Goal: Task Accomplishment & Management: Manage account settings

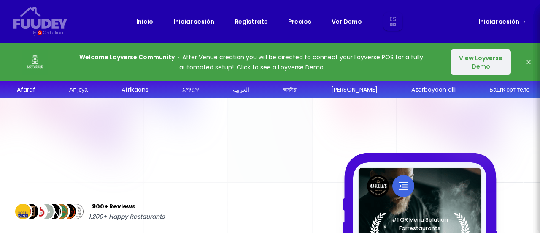
select select "es"
click at [201, 25] on link "Iniciar sesión" at bounding box center [194, 21] width 41 height 10
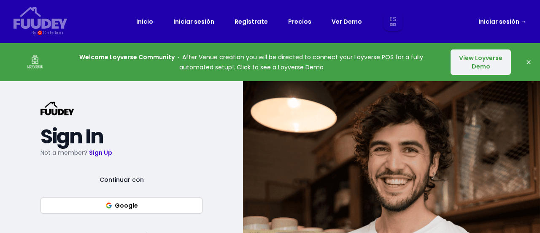
select select "es"
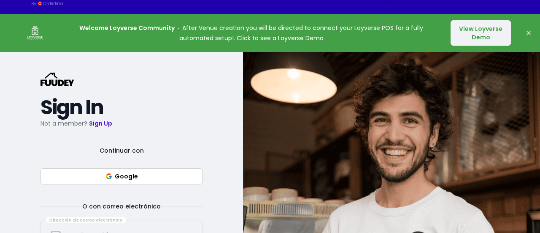
scroll to position [30, 0]
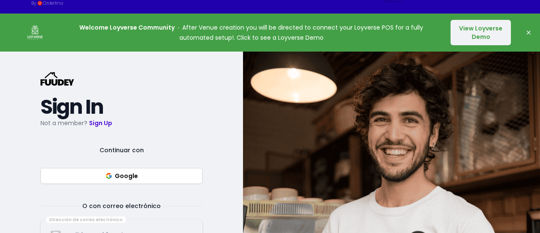
click at [145, 180] on button "Google" at bounding box center [122, 176] width 162 height 16
select select "es"
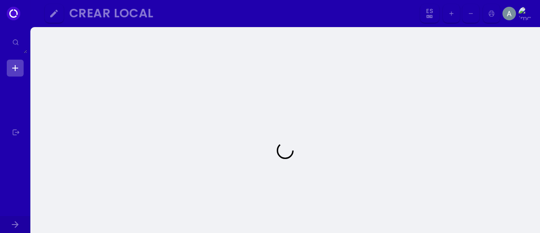
select select "es"
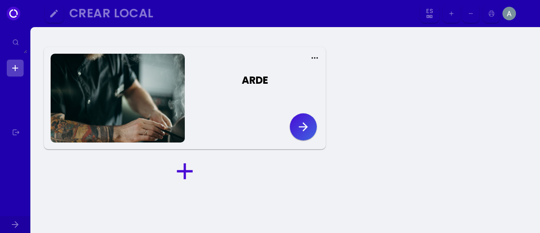
click at [303, 129] on icon "button" at bounding box center [304, 127] width 14 height 14
select select "es"
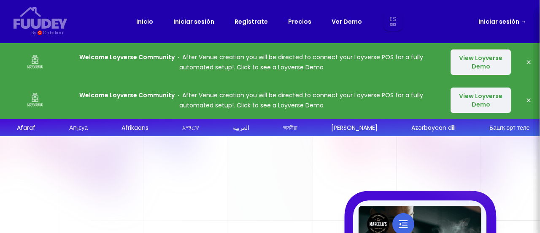
select select "es"
click at [249, 23] on link "Regístrate" at bounding box center [251, 21] width 33 height 10
select select "es"
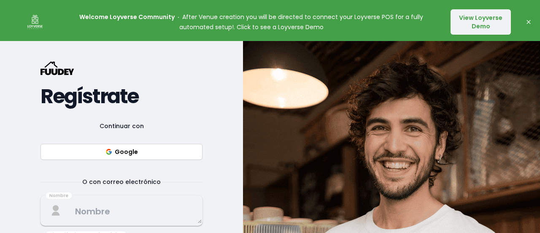
scroll to position [84, 0]
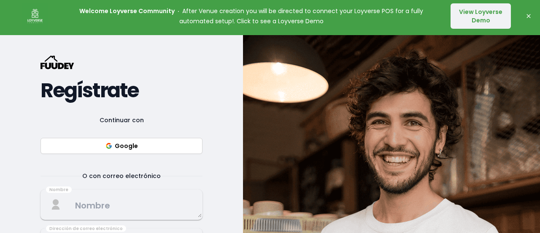
click at [161, 149] on button "Google" at bounding box center [122, 146] width 162 height 16
select select "es"
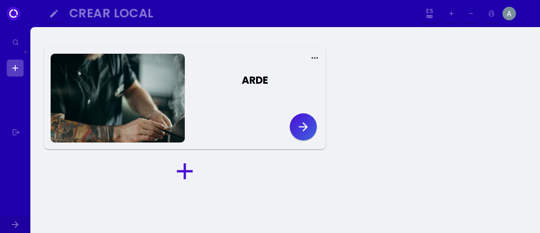
click at [307, 127] on icon "button" at bounding box center [303, 126] width 9 height 9
select select "es"
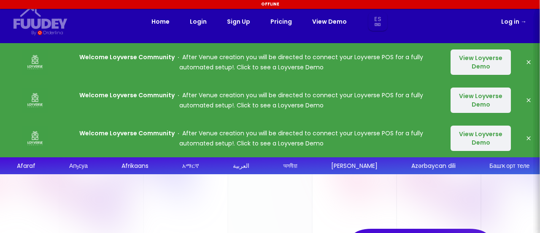
select select "es"
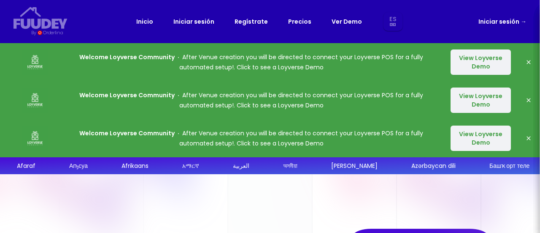
select select "es"
click at [467, 54] on button "View Loyverse Demo" at bounding box center [481, 61] width 60 height 25
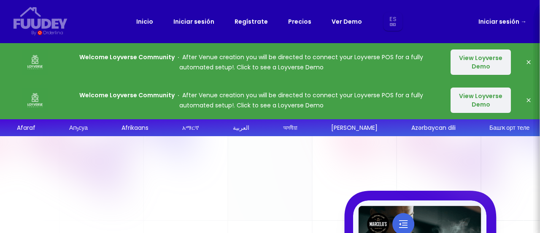
select select "es"
click at [505, 24] on link "Iniciar sesión →" at bounding box center [503, 21] width 48 height 10
select select "es"
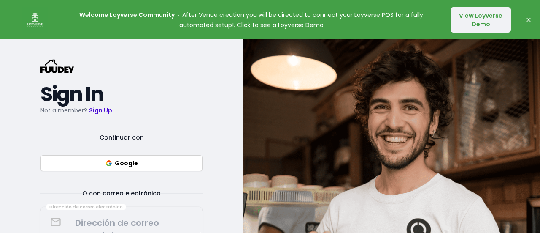
scroll to position [83, 0]
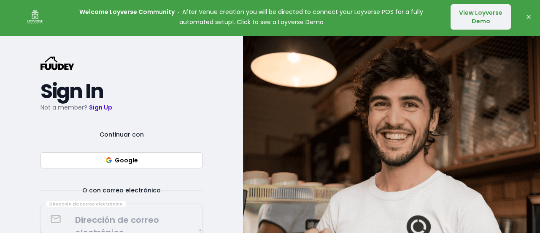
click at [146, 158] on button "Google" at bounding box center [122, 160] width 162 height 16
select select "es"
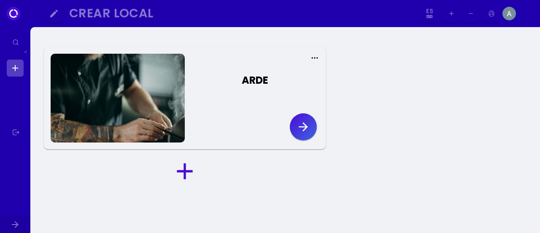
click at [304, 130] on icon "button" at bounding box center [303, 126] width 9 height 9
select select "es"
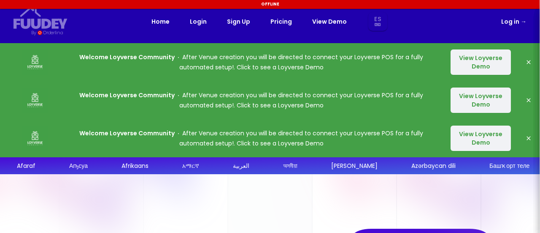
select select "es"
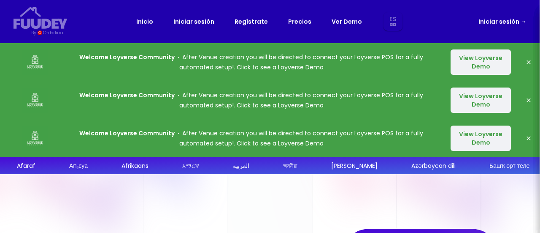
select select "es"
click at [301, 70] on p "Welcome Loyverse Community After Venue creation you will be directed to connect…" at bounding box center [251, 62] width 375 height 20
click at [489, 64] on button "View Loyverse Demo" at bounding box center [481, 61] width 60 height 25
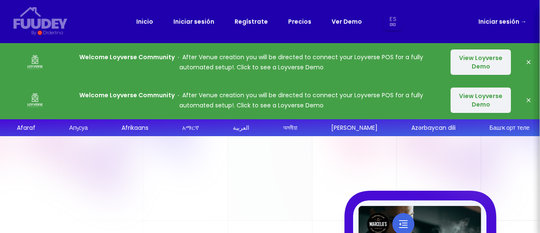
select select "es"
click at [183, 23] on link "Iniciar sesión" at bounding box center [194, 21] width 41 height 10
select select "es"
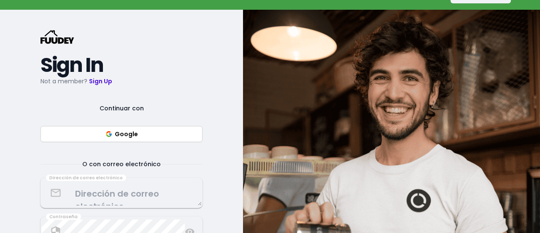
scroll to position [110, 0]
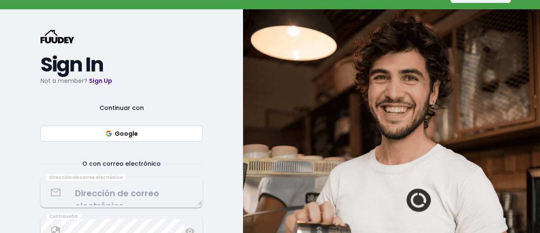
click at [178, 135] on button "Google" at bounding box center [122, 133] width 162 height 16
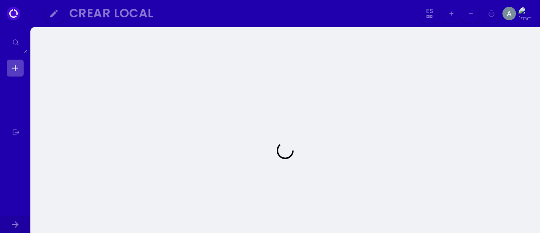
select select "es"
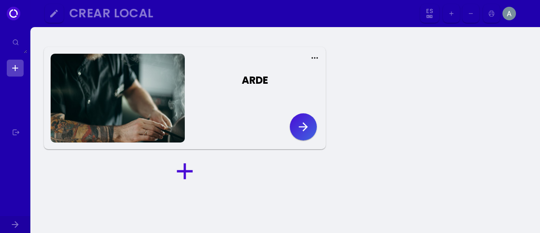
click at [312, 127] on button "button" at bounding box center [303, 126] width 27 height 27
select select "es"
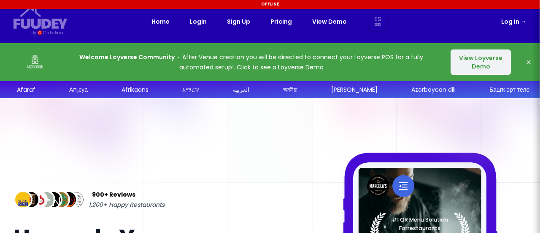
select select "es"
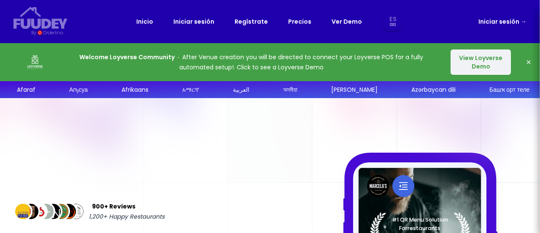
select select "es"
click at [200, 20] on link "Iniciar sesión" at bounding box center [194, 21] width 41 height 10
select select "es"
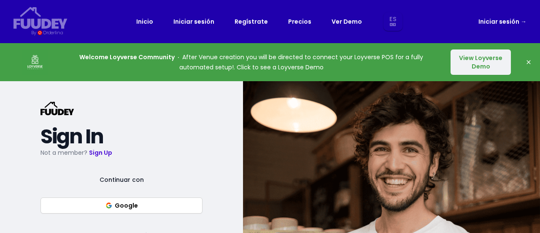
click at [156, 201] on button "Google" at bounding box center [122, 205] width 162 height 16
select select "es"
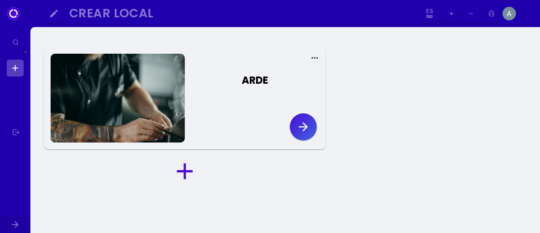
select select "es"
click at [306, 125] on icon "button" at bounding box center [303, 126] width 9 height 9
select select "es"
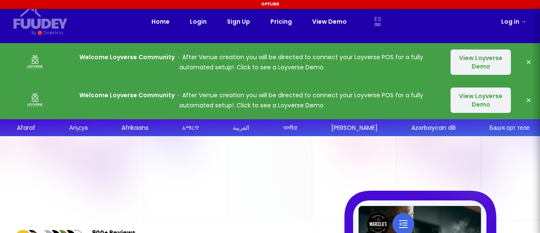
select select "es"
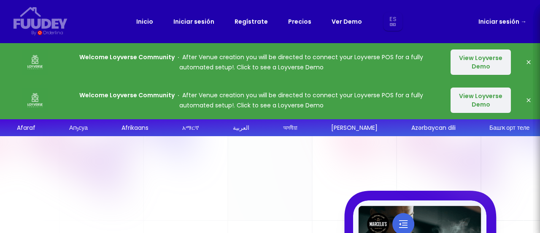
select select "es"
click at [491, 71] on button "View Loyverse Demo" at bounding box center [481, 61] width 60 height 25
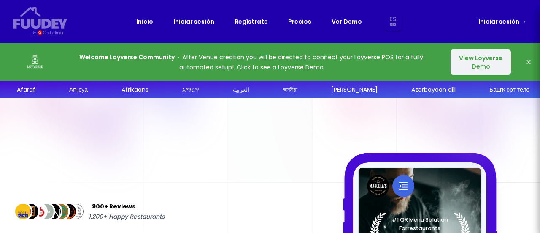
select select "es"
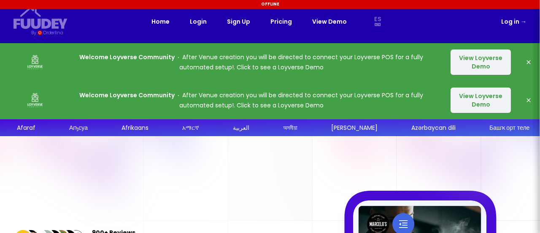
select select "es"
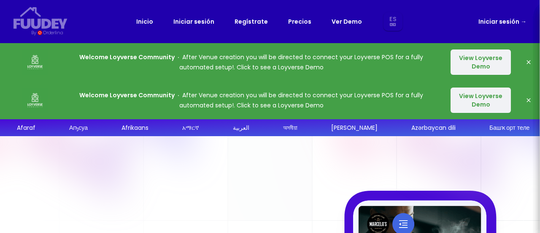
select select "es"
click at [208, 20] on link "Iniciar sesión" at bounding box center [194, 21] width 41 height 10
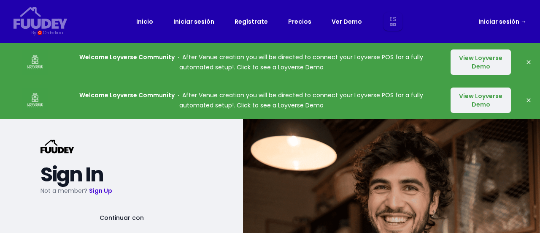
select select "es"
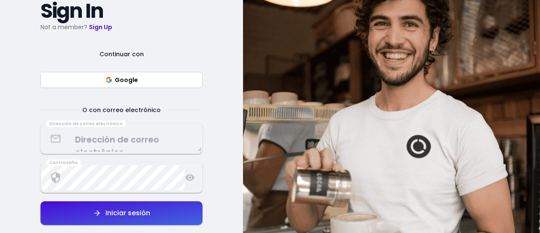
scroll to position [165, 0]
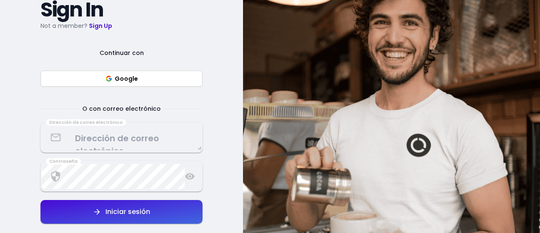
click at [174, 78] on button "Google" at bounding box center [122, 79] width 162 height 16
select select "es"
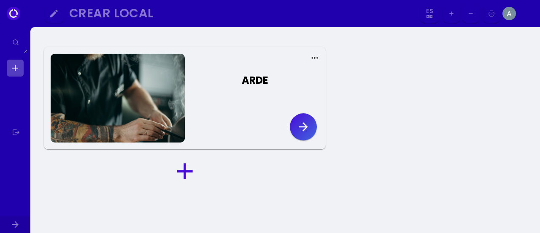
click at [293, 126] on button "button" at bounding box center [303, 126] width 27 height 27
select select "es"
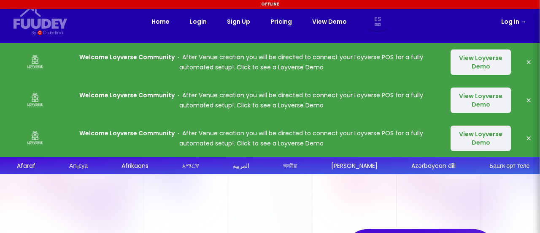
select select "es"
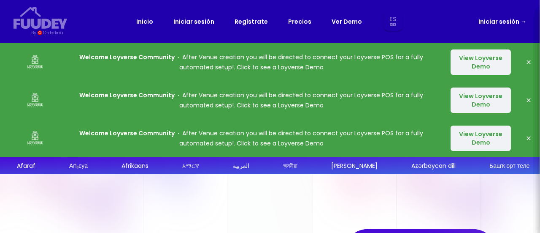
select select "es"
click at [206, 27] on div "Inicio Iniciar sesión Regístrate Precios Ver Demo Es Aa Ab Af Am Ar As Ay Az Ba…" at bounding box center [270, 21] width 268 height 19
drag, startPoint x: 206, startPoint y: 27, endPoint x: 212, endPoint y: 18, distance: 10.4
click at [212, 18] on div "Inicio Iniciar sesión Regístrate Precios Ver Demo Es Aa Ab Af Am Ar As Ay Az Ba…" at bounding box center [270, 21] width 268 height 19
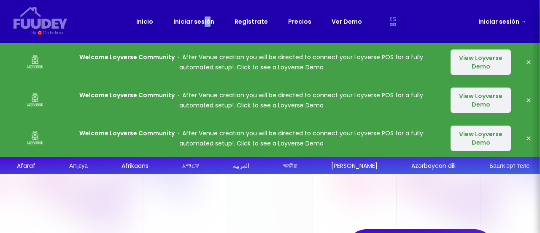
click at [212, 18] on link "Iniciar sesión" at bounding box center [194, 21] width 41 height 10
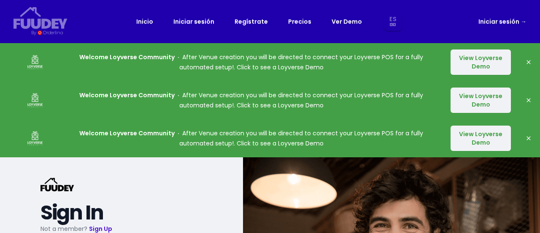
select select "es"
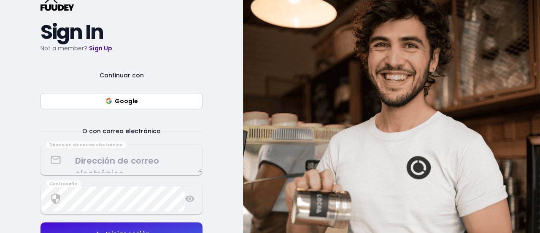
scroll to position [182, 0]
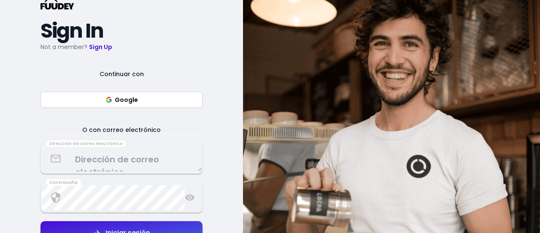
click at [155, 103] on button "Google" at bounding box center [122, 100] width 162 height 16
select select "es"
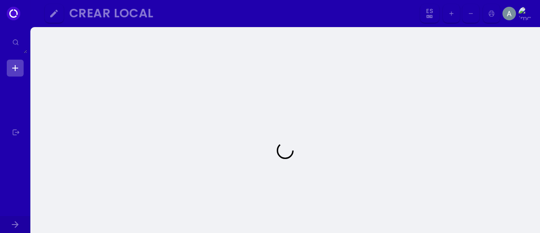
select select "es"
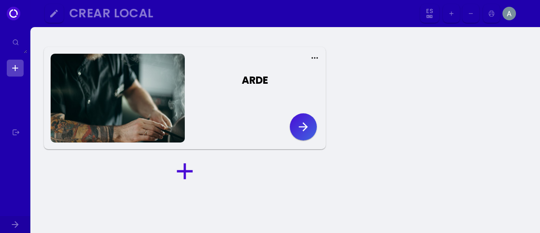
click at [302, 121] on icon "button" at bounding box center [304, 127] width 14 height 14
select select "es"
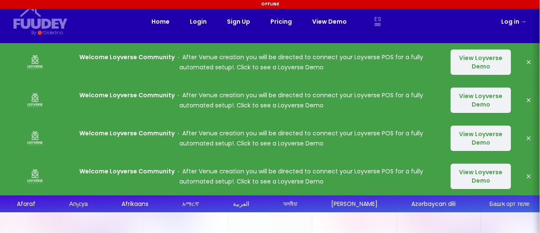
select select "es"
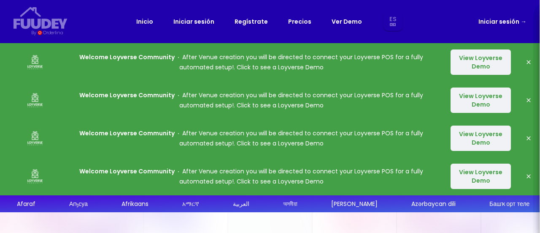
select select "es"
click at [532, 62] on button "Dismiss" at bounding box center [529, 62] width 17 height 17
select select "es"
click at [532, 62] on button "Dismiss" at bounding box center [529, 62] width 17 height 17
click at [491, 59] on button "View Loyverse Demo" at bounding box center [481, 61] width 60 height 25
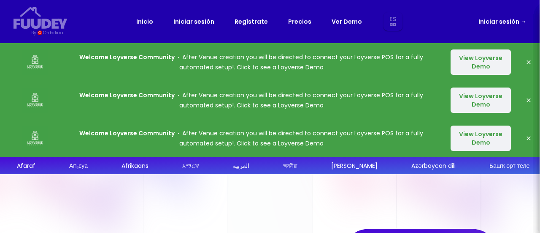
select select "es"
click at [201, 24] on link "Iniciar sesión" at bounding box center [194, 21] width 41 height 10
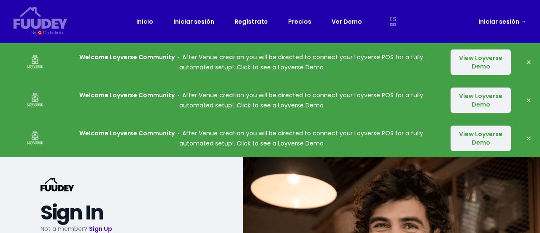
select select "es"
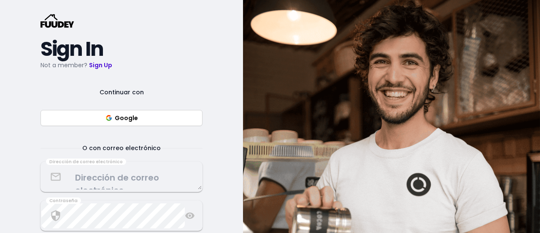
scroll to position [170, 0]
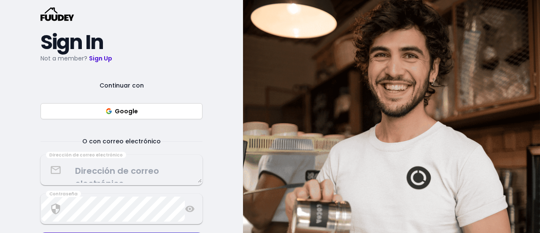
click at [165, 114] on button "Google" at bounding box center [122, 111] width 162 height 16
select select "es"
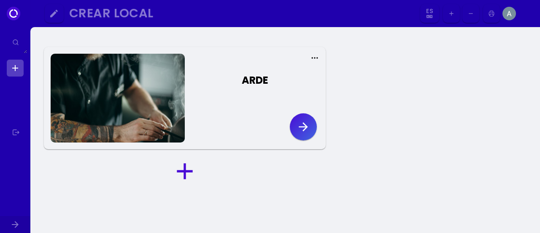
click at [302, 125] on icon "button" at bounding box center [304, 127] width 14 height 14
select select "es"
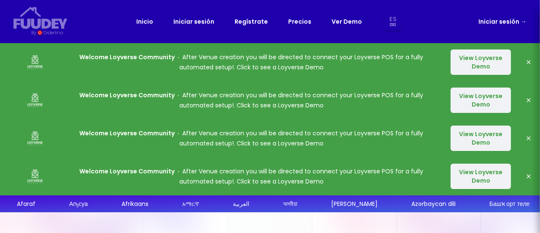
select select "es"
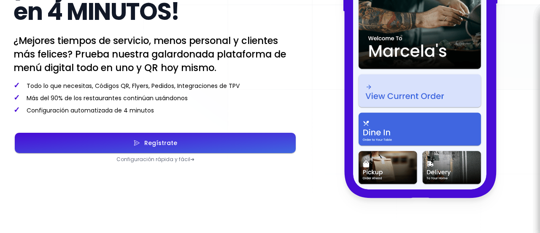
scroll to position [376, 0]
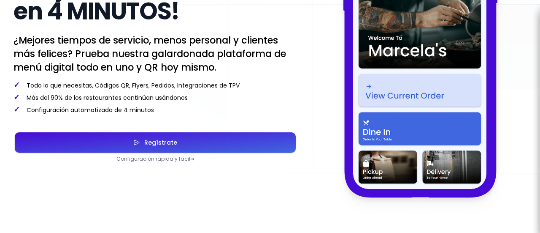
select select "es"
